Goal: Transaction & Acquisition: Download file/media

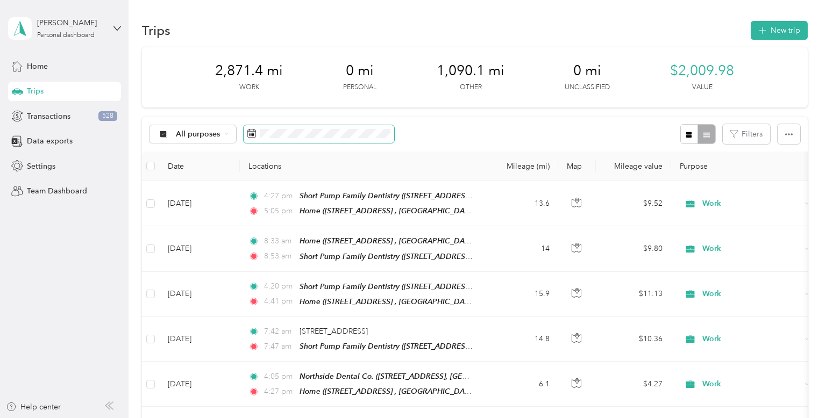
click at [253, 138] on span at bounding box center [251, 134] width 9 height 11
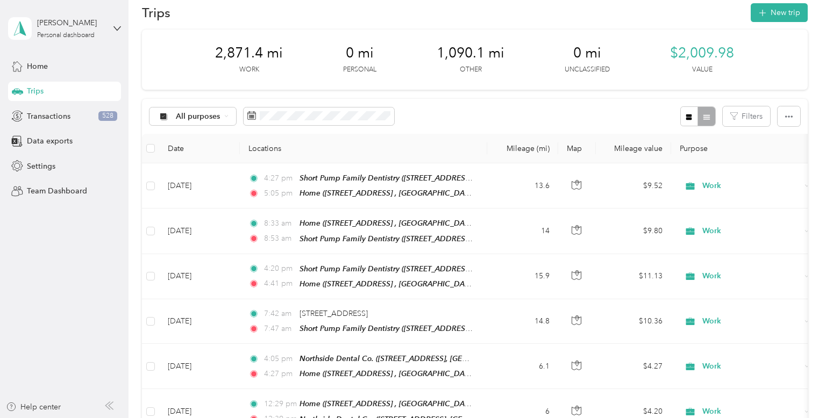
scroll to position [17, 0]
click at [251, 115] on icon at bounding box center [251, 116] width 9 height 9
click at [251, 117] on icon at bounding box center [251, 116] width 9 height 9
click at [253, 117] on rect at bounding box center [253, 117] width 1 height 1
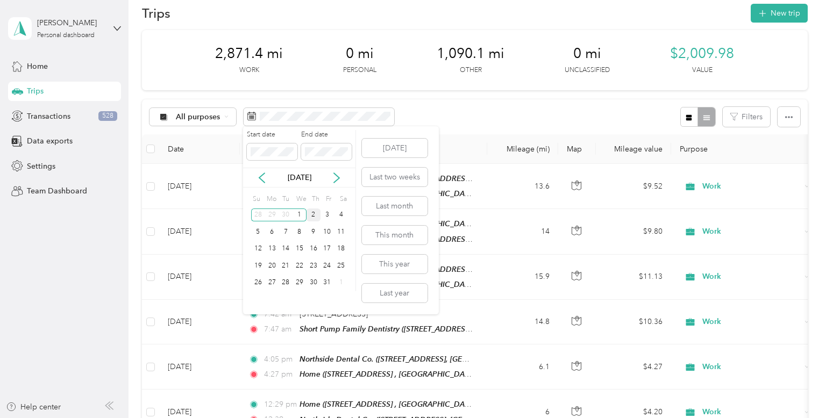
click at [451, 109] on div "All purposes Filters" at bounding box center [475, 117] width 666 height 35
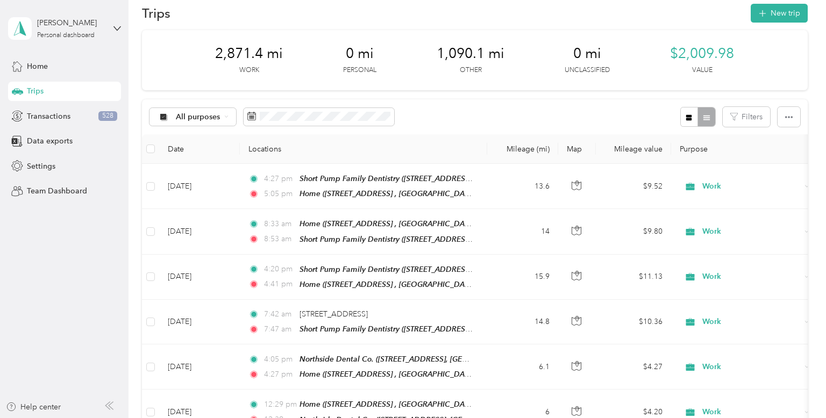
click at [499, 120] on div "All purposes Filters" at bounding box center [475, 117] width 666 height 35
click at [58, 141] on span "Data exports" at bounding box center [50, 141] width 46 height 11
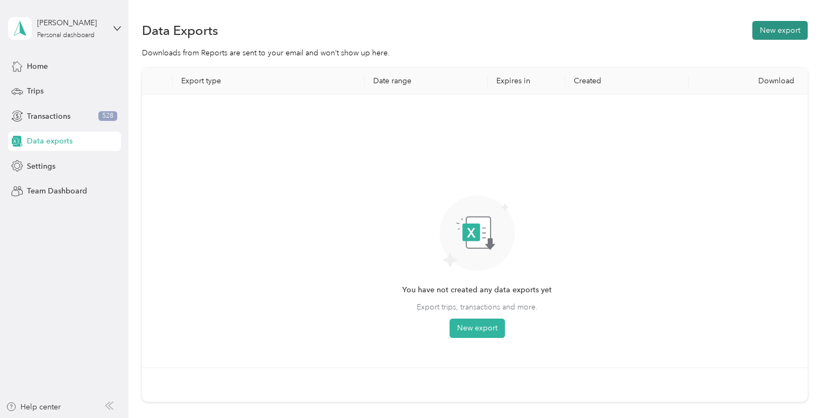
click at [789, 24] on button "New export" at bounding box center [779, 30] width 55 height 19
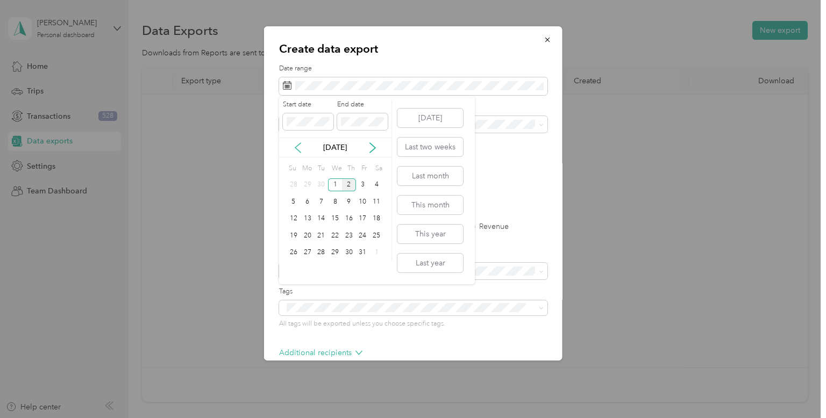
click at [300, 145] on icon at bounding box center [298, 148] width 11 height 11
click at [312, 186] on div "1" at bounding box center [308, 185] width 14 height 13
click at [318, 254] on div "30" at bounding box center [321, 252] width 14 height 13
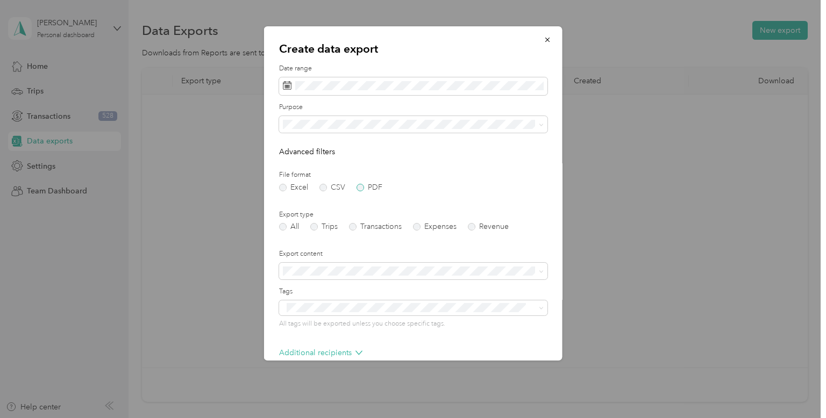
click at [360, 187] on label "PDF" at bounding box center [370, 188] width 26 height 8
click at [322, 228] on label "Trips" at bounding box center [323, 227] width 27 height 8
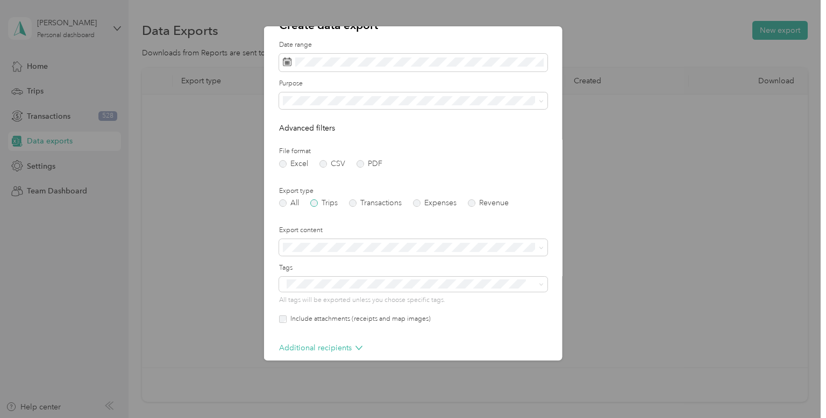
scroll to position [75, 0]
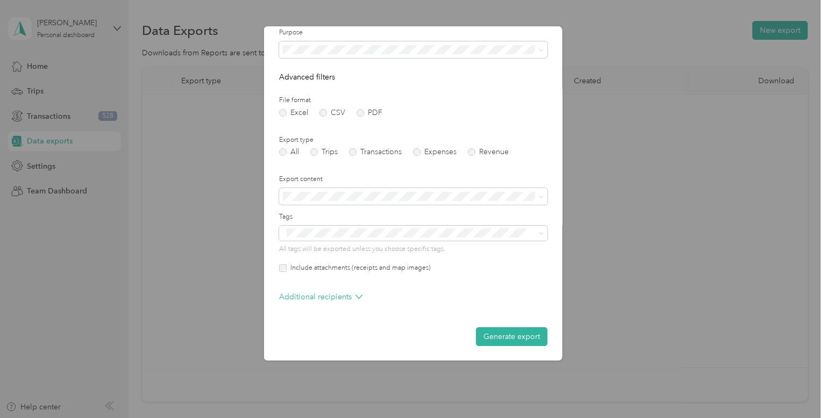
click at [482, 156] on label "Revenue" at bounding box center [488, 152] width 41 height 8
click at [479, 177] on label "Export content" at bounding box center [413, 180] width 268 height 10
click at [516, 336] on button "Generate export" at bounding box center [512, 337] width 72 height 19
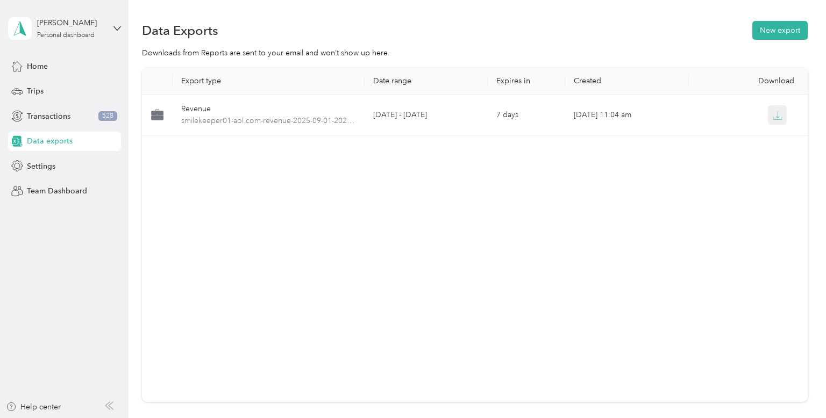
click at [783, 116] on button "button" at bounding box center [777, 114] width 19 height 19
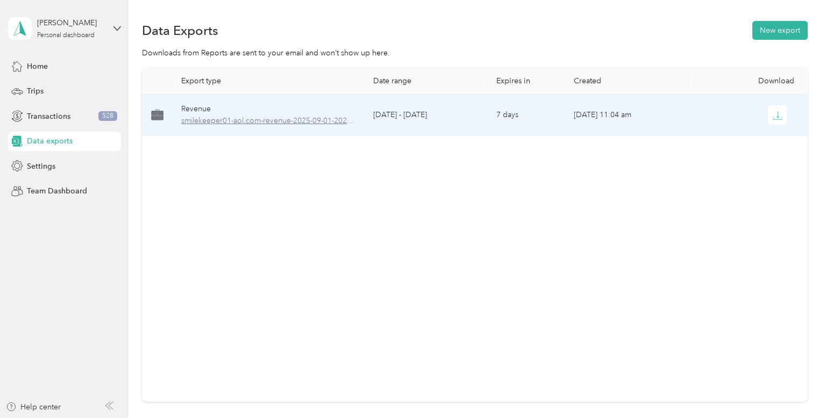
click at [294, 124] on span "smilekeeper01-aol.com-revenue-2025-09-01-2025-09-30.pdf" at bounding box center [268, 121] width 174 height 12
click at [318, 122] on span "smilekeeper01-aol.com-revenue-2025-09-01-2025-09-30.pdf" at bounding box center [268, 121] width 174 height 12
click at [239, 118] on span "smilekeeper01-aol.com-revenue-2025-09-01-2025-09-30.pdf" at bounding box center [268, 121] width 174 height 12
